Goal: Information Seeking & Learning: Learn about a topic

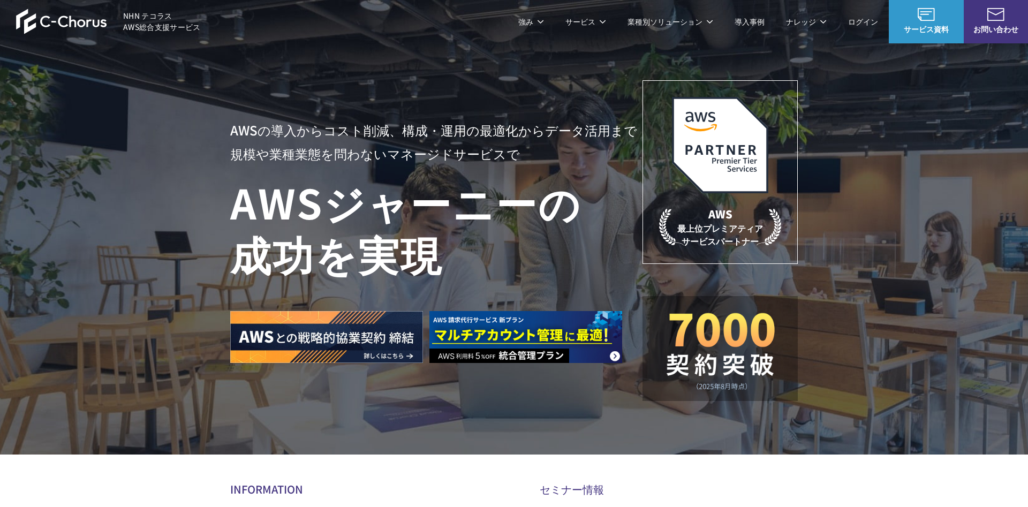
click at [695, 230] on p "AWS 最上位プレミアティア サービスパートナー" at bounding box center [720, 226] width 122 height 41
drag, startPoint x: 705, startPoint y: 230, endPoint x: 776, endPoint y: 246, distance: 72.0
click at [776, 246] on p "AWS 最上位プレミアティア サービスパートナー" at bounding box center [720, 226] width 122 height 41
click at [724, 240] on p "AWS 最上位プレミアティア サービスパートナー" at bounding box center [720, 226] width 122 height 41
click at [160, 22] on span "NHN テコラス AWS総合支援サービス" at bounding box center [162, 21] width 78 height 22
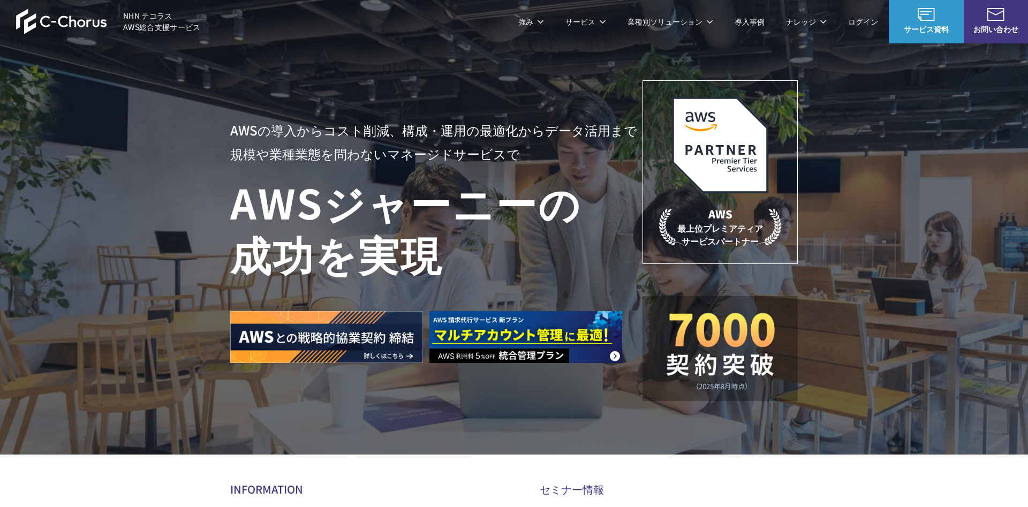
click at [160, 22] on span "NHN テコラス AWS総合支援サービス" at bounding box center [162, 21] width 78 height 22
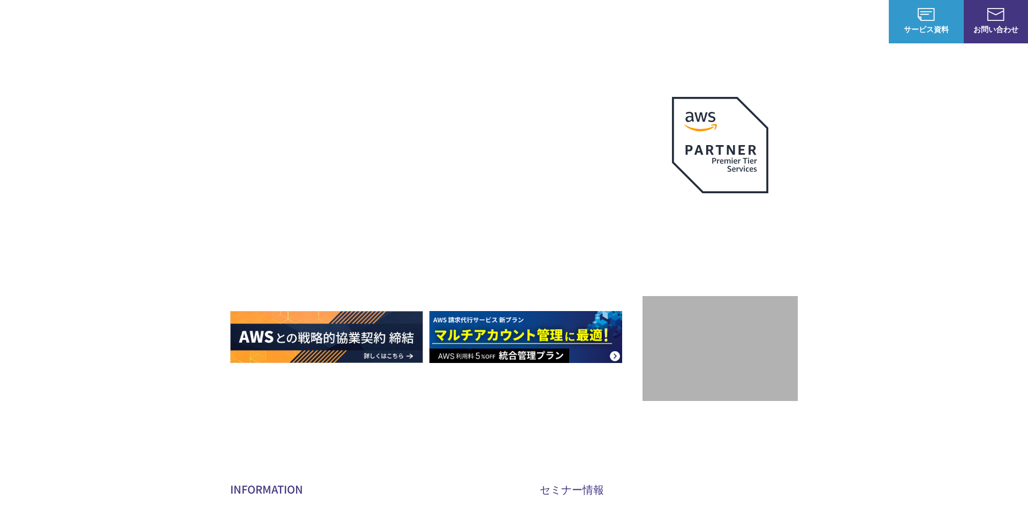
click at [80, 21] on img at bounding box center [61, 22] width 91 height 26
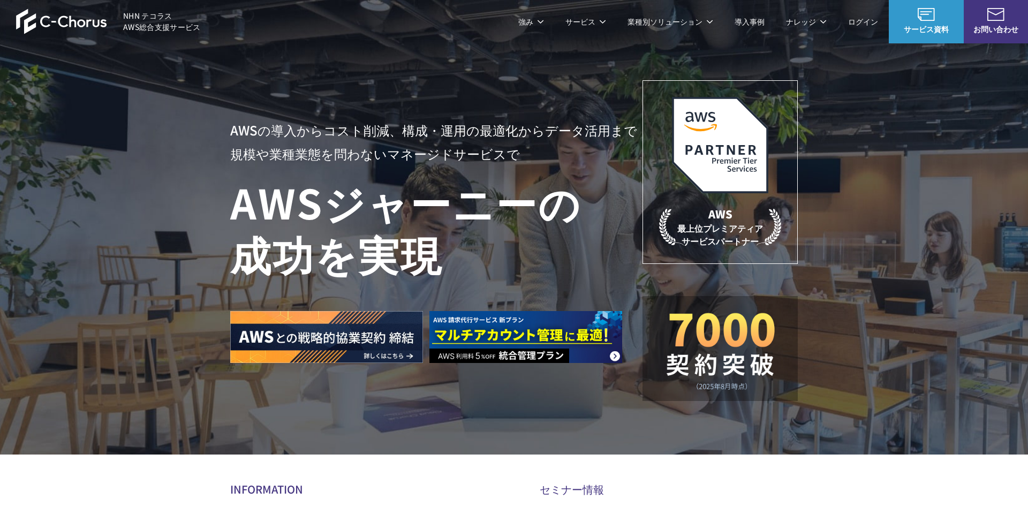
click at [526, 23] on p "強み" at bounding box center [532, 21] width 26 height 11
click at [409, 147] on dd "AWSの監視・運用代行 AWSのエンジニア技術・作業支援 AWS導入支援 AWS移行支援 VMware移行ソリューション AWSの稼働状況 診断・監査 AWS…" at bounding box center [434, 193] width 123 height 182
click at [408, 144] on link "AWS導入支援" at bounding box center [396, 139] width 46 height 11
